Goal: Communication & Community: Answer question/provide support

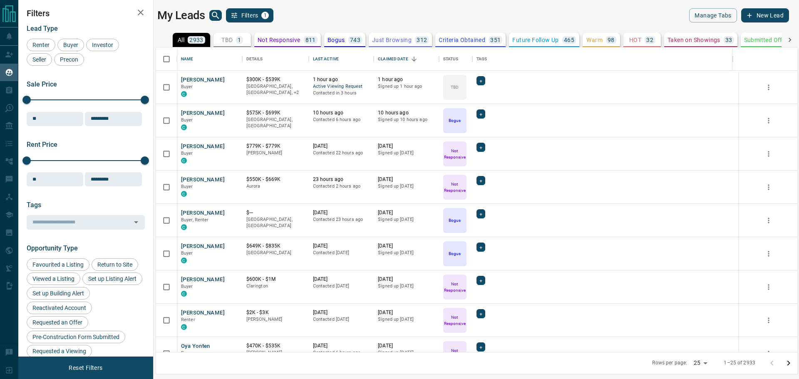
scroll to position [299, 636]
click at [217, 14] on icon "search button" at bounding box center [216, 15] width 10 height 10
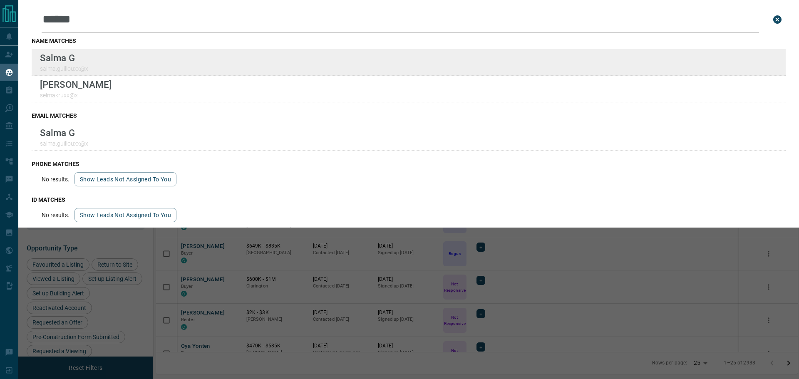
type input "*****"
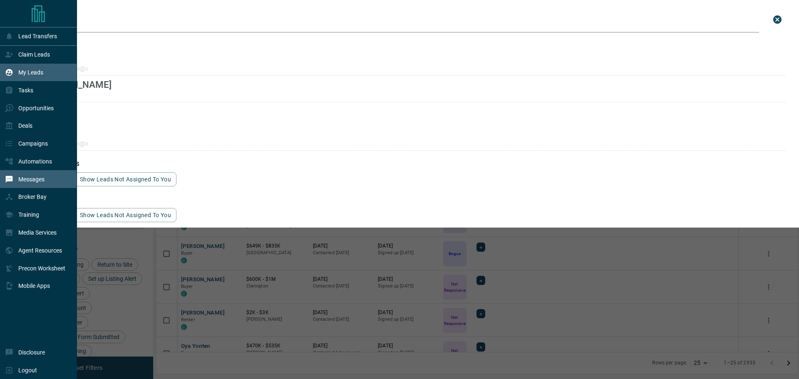
click at [20, 186] on div "Messages" at bounding box center [25, 179] width 40 height 14
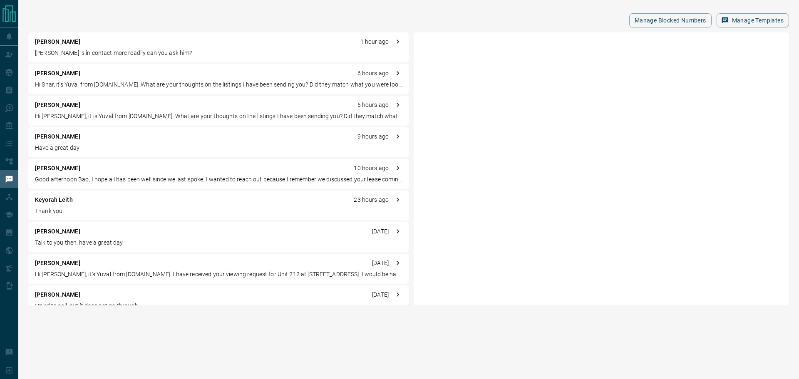
click at [120, 45] on div "[PERSON_NAME] D 1 hour ago" at bounding box center [218, 41] width 367 height 9
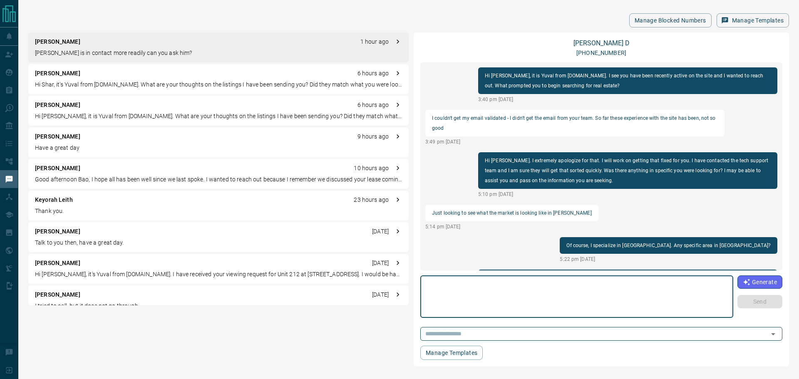
scroll to position [809, 0]
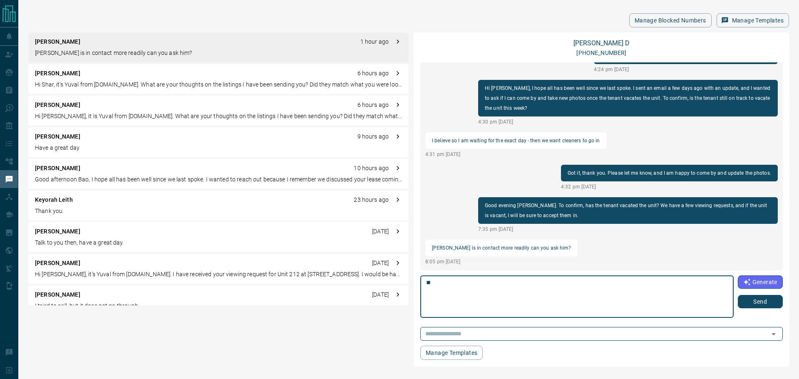
type textarea "*"
click at [610, 288] on textarea "**********" at bounding box center [577, 296] width 302 height 35
type textarea "**********"
click at [771, 304] on button "Send" at bounding box center [760, 301] width 45 height 13
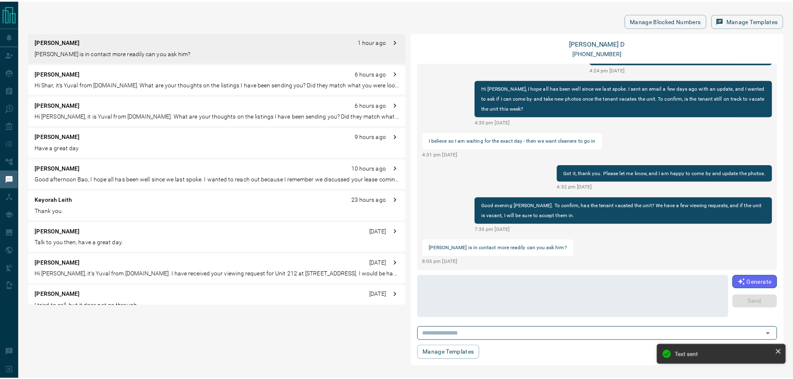
scroll to position [842, 0]
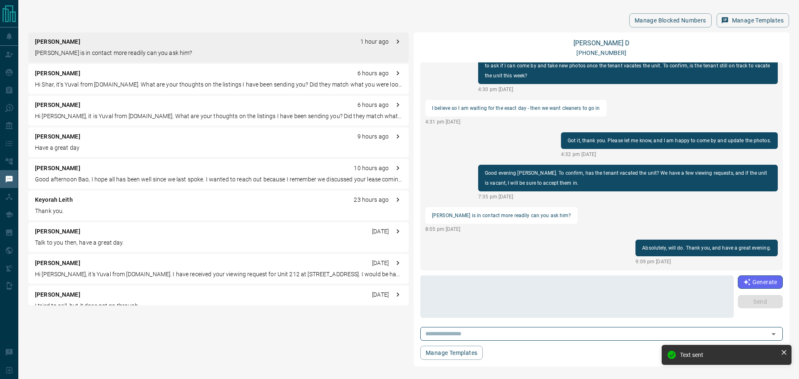
click at [594, 37] on div "[PERSON_NAME] [PHONE_NUMBER] Hi [PERSON_NAME], it is [PERSON_NAME] from [DOMAIN…" at bounding box center [602, 199] width 376 height 334
click at [594, 38] on div "[PERSON_NAME] [PHONE_NUMBER] Hi [PERSON_NAME], it is [PERSON_NAME] from [DOMAIN…" at bounding box center [602, 199] width 376 height 334
click at [594, 41] on link "[PERSON_NAME]" at bounding box center [602, 43] width 56 height 8
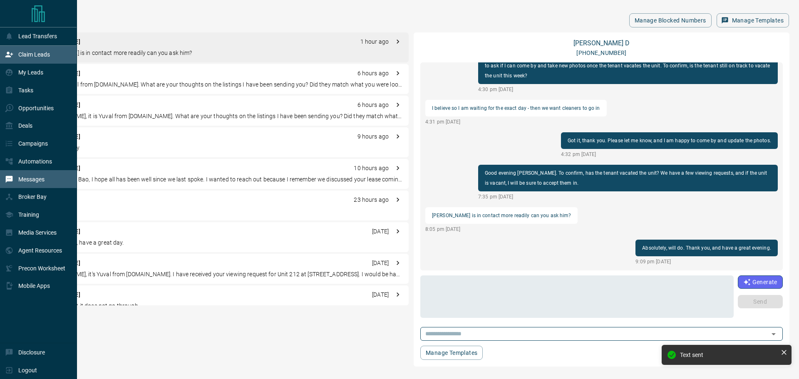
click at [0, 53] on div "Claim Leads" at bounding box center [38, 55] width 77 height 18
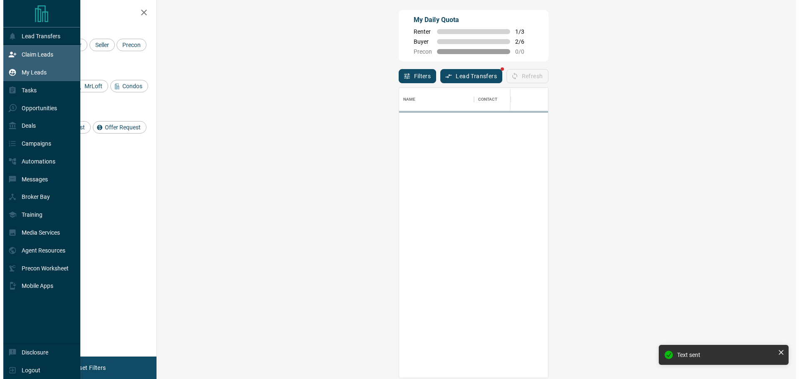
scroll to position [284, 615]
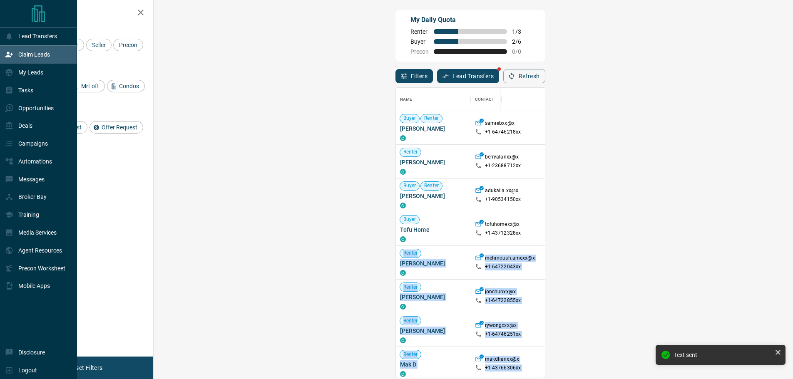
click at [359, 263] on div "My Daily Quota Renter 1 / 3 Buyer 2 / 6 Precon 0 / 0 Filters Lead Transfers Ref…" at bounding box center [405, 160] width 775 height 320
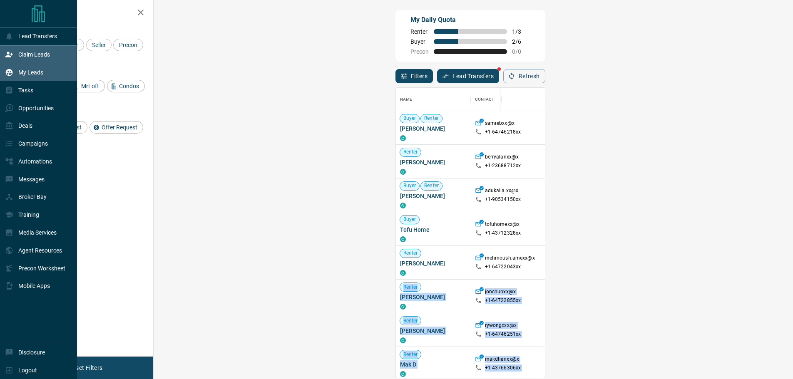
click at [23, 77] on div "My Leads" at bounding box center [24, 73] width 38 height 14
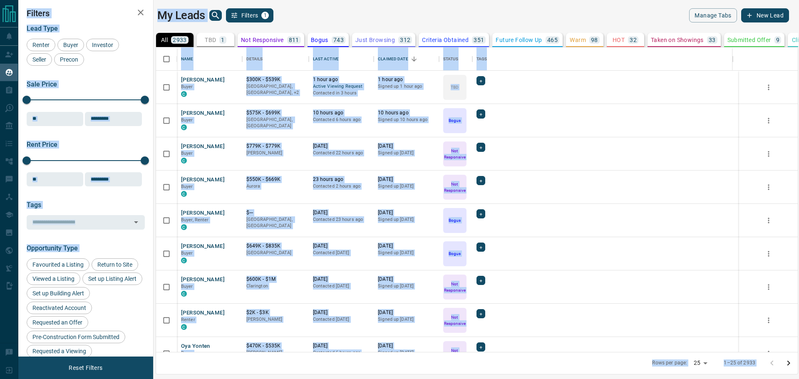
scroll to position [299, 636]
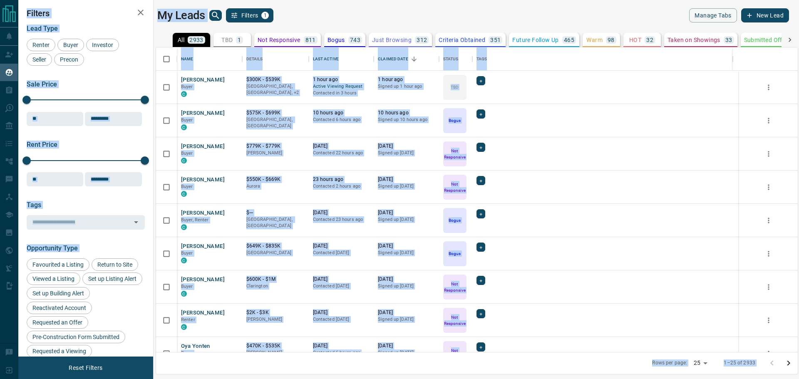
click at [222, 13] on div "My Leads Filters 1" at bounding box center [315, 15] width 316 height 14
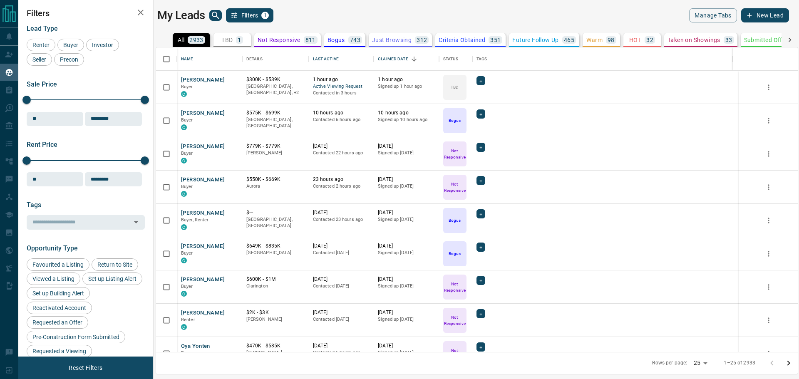
click at [220, 18] on icon "search button" at bounding box center [216, 15] width 10 height 10
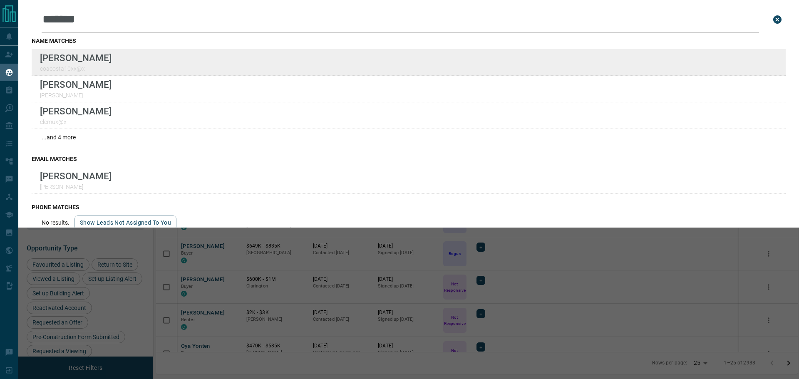
type input "******"
